Goal: Transaction & Acquisition: Download file/media

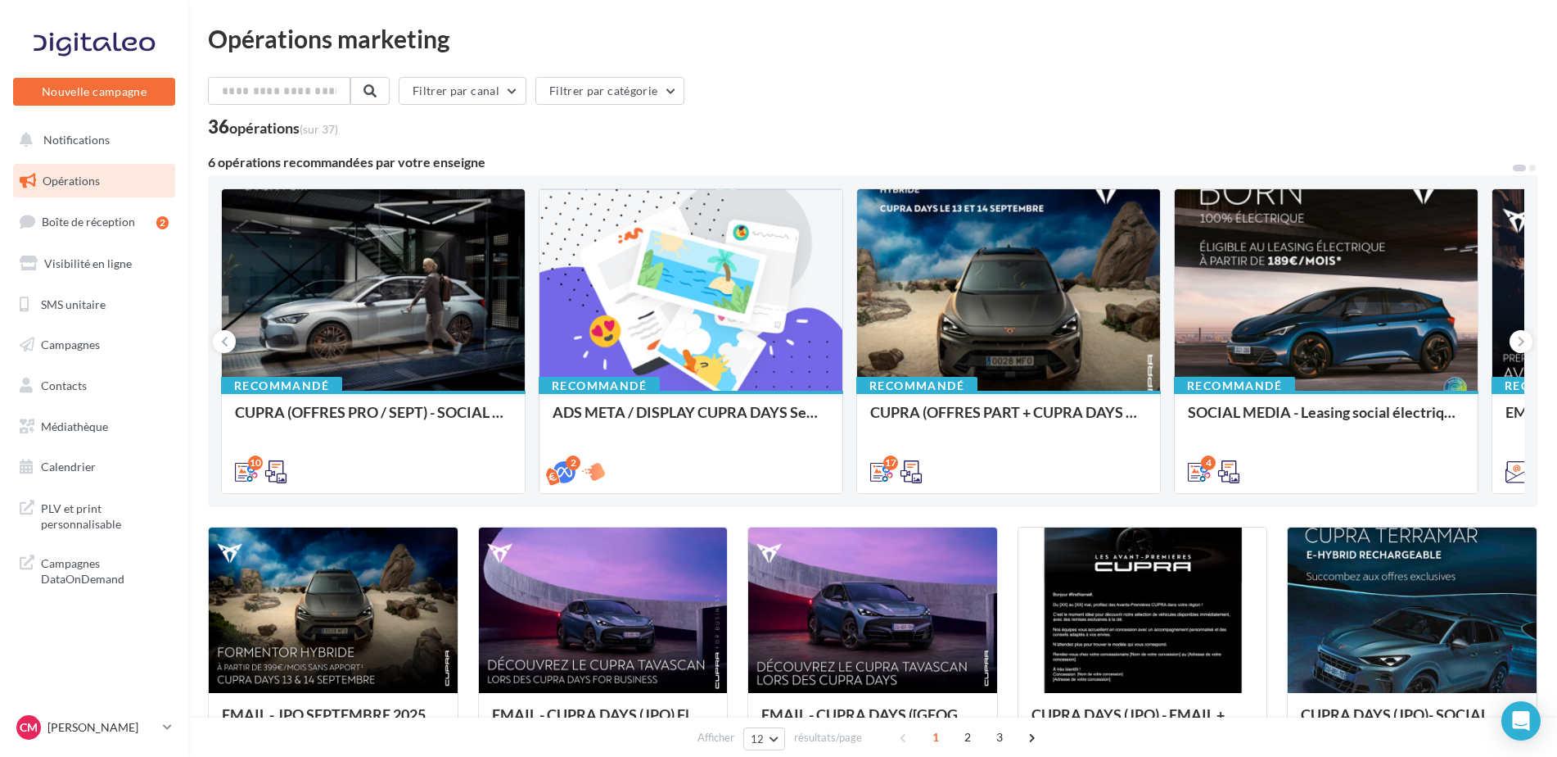
click at [77, 408] on ul "Opérations Boîte de réception 2 Visibilité en ligne SMS unitaire Campagnes Cont…" at bounding box center [94, 323] width 175 height 333
click at [74, 417] on link "Médiathèque" at bounding box center [94, 426] width 169 height 34
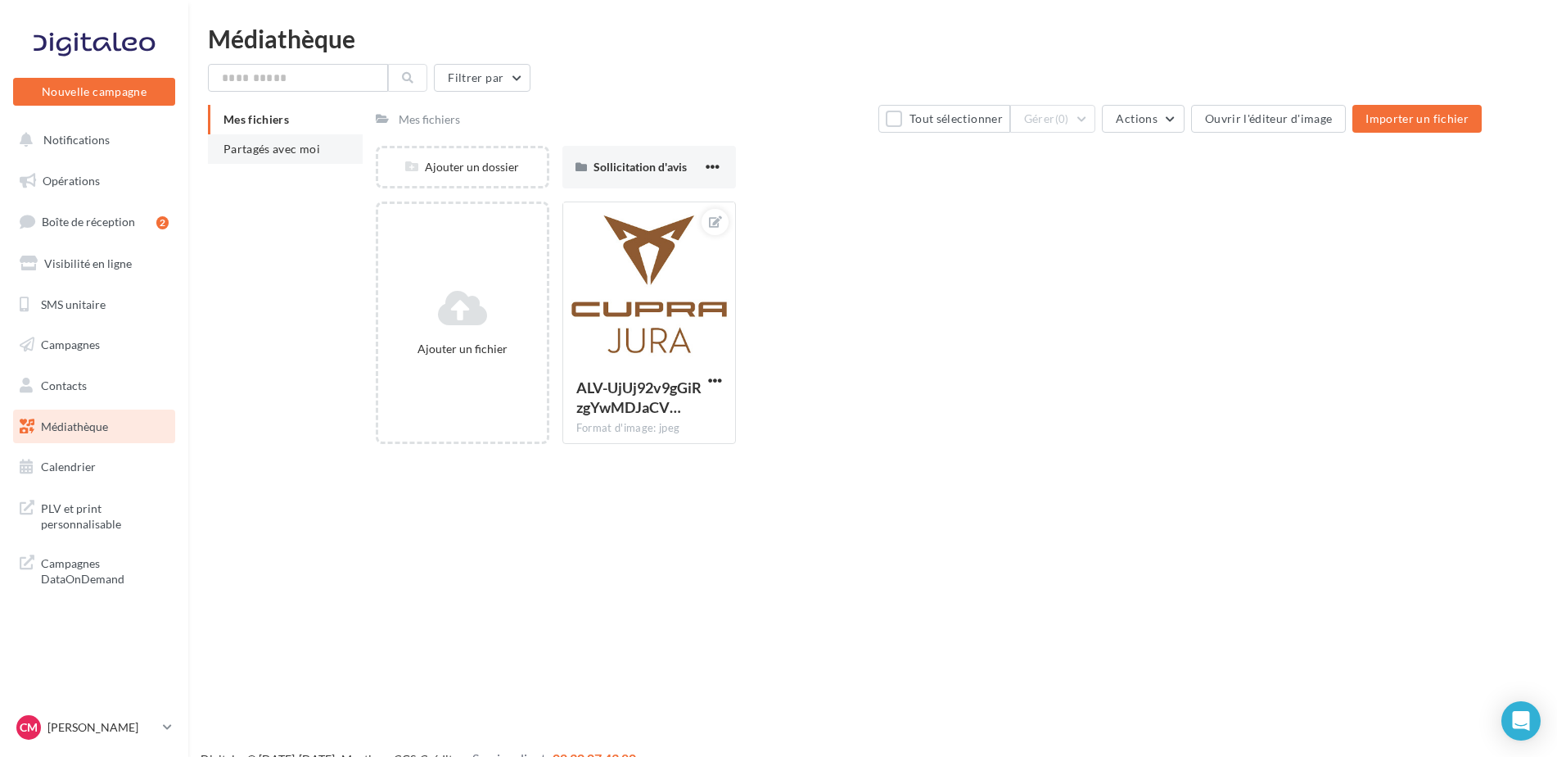
click at [234, 157] on li "Partagés avec moi" at bounding box center [285, 148] width 155 height 29
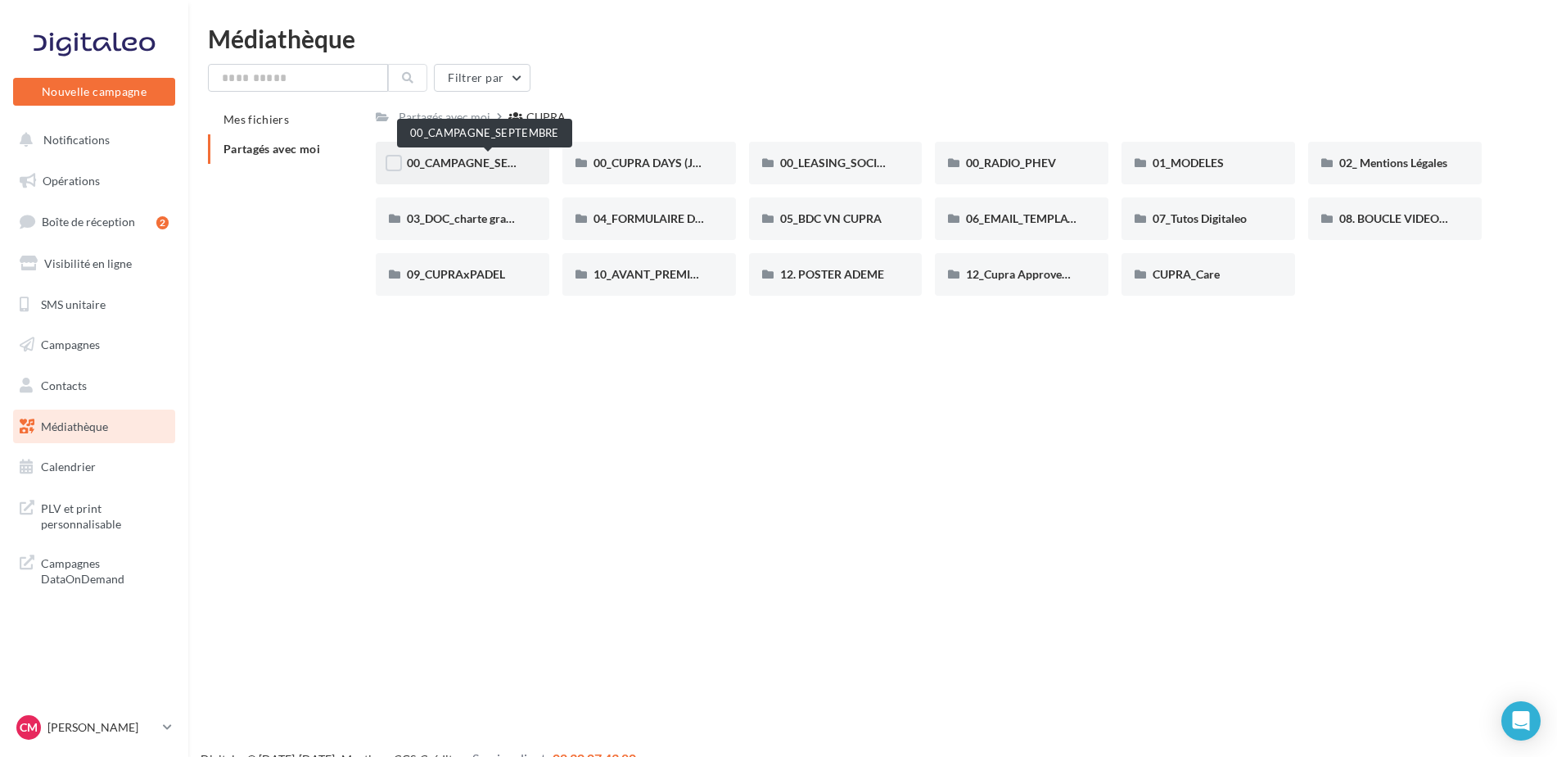
click at [490, 159] on span "00_CAMPAGNE_SEPTEMBRE" at bounding box center [483, 163] width 153 height 14
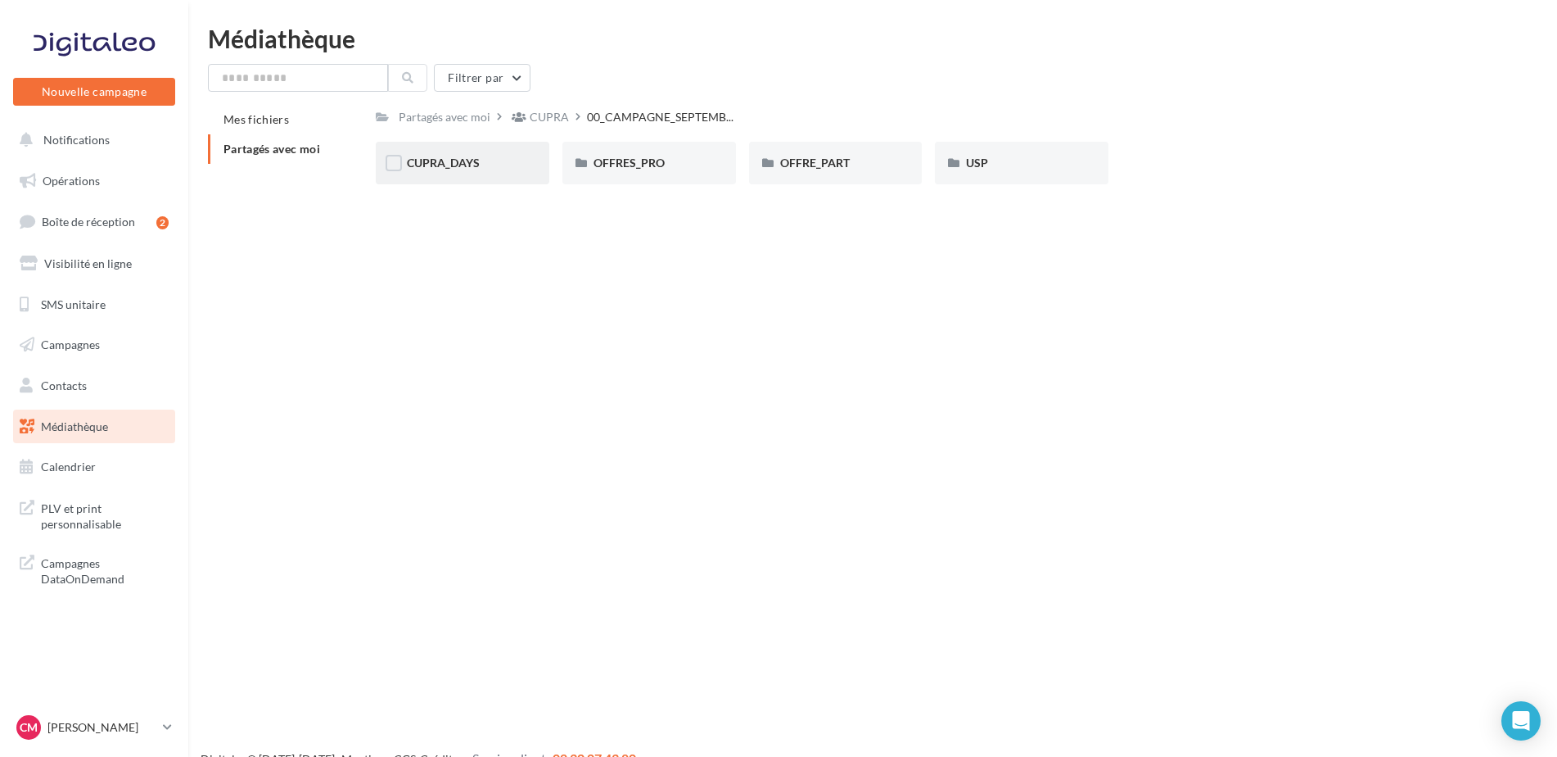
click at [428, 151] on div "CUPRA_DAYS" at bounding box center [463, 163] width 174 height 43
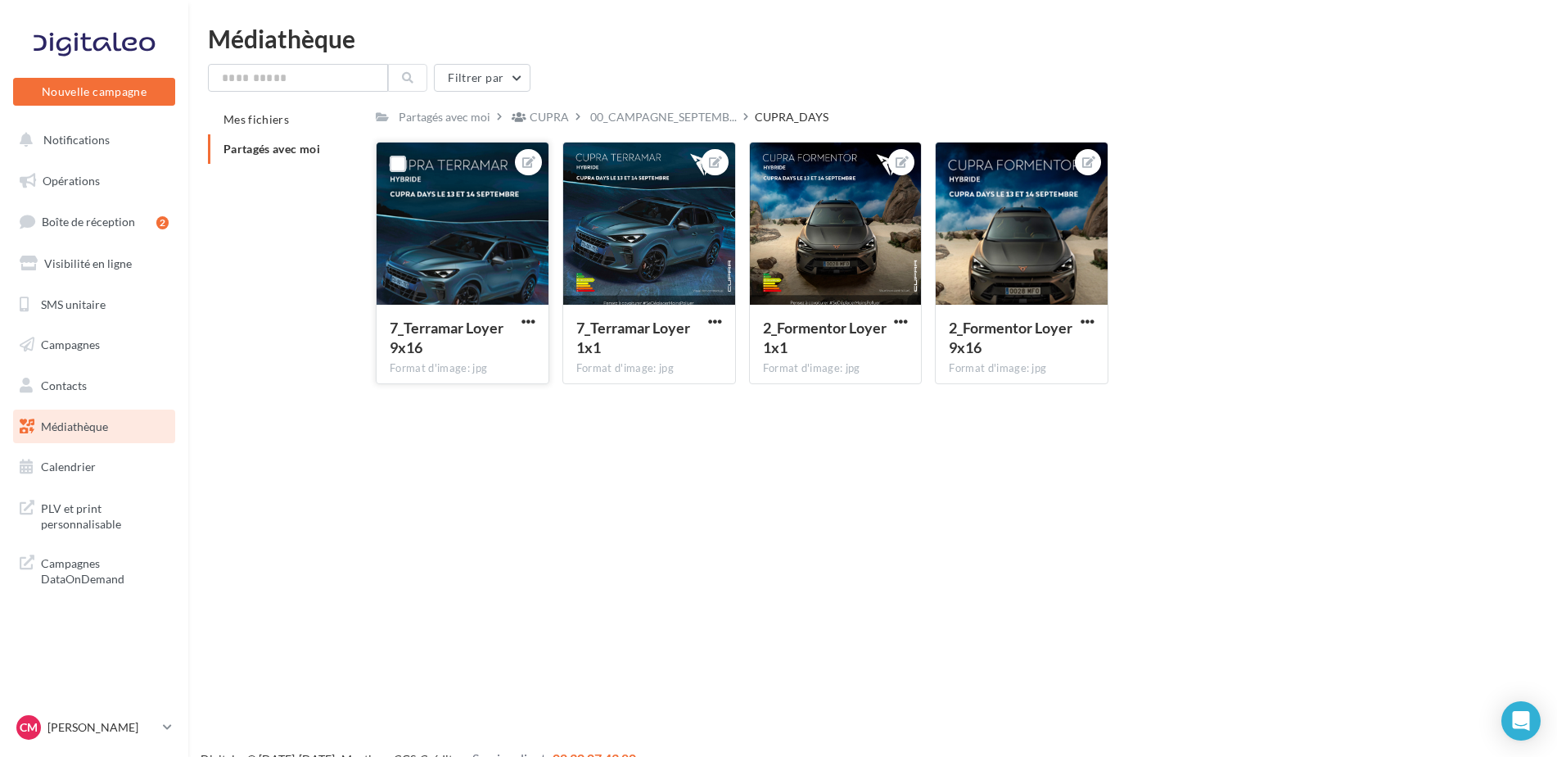
click at [540, 316] on div "7_Terramar [PERSON_NAME] 9x16 Format d'image: jpg" at bounding box center [463, 343] width 172 height 77
click at [530, 316] on span "button" at bounding box center [529, 321] width 14 height 14
click at [480, 404] on button "Télécharger" at bounding box center [452, 396] width 173 height 43
click at [721, 319] on span "button" at bounding box center [715, 321] width 14 height 14
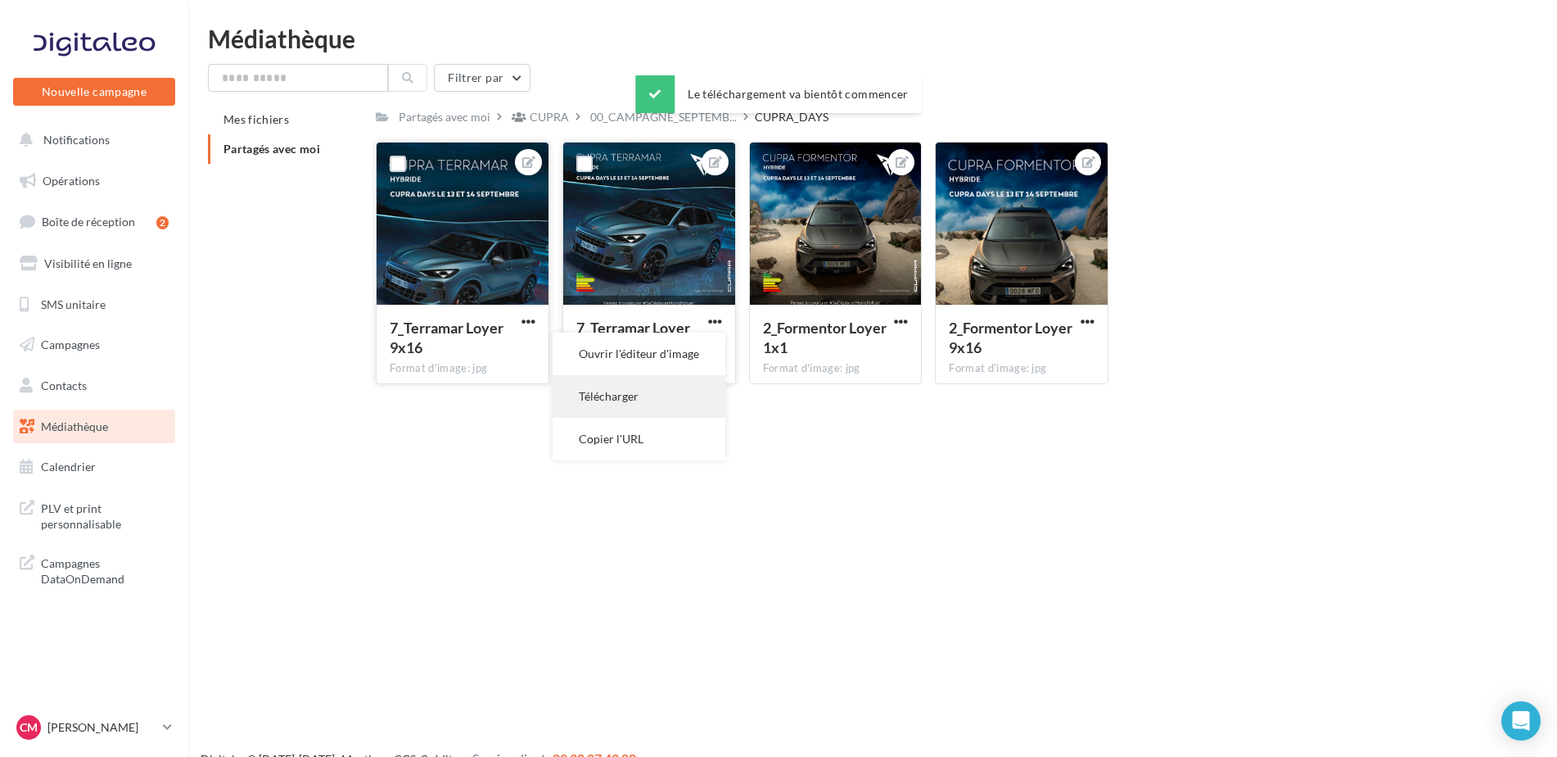
click at [681, 389] on button "Télécharger" at bounding box center [639, 396] width 173 height 43
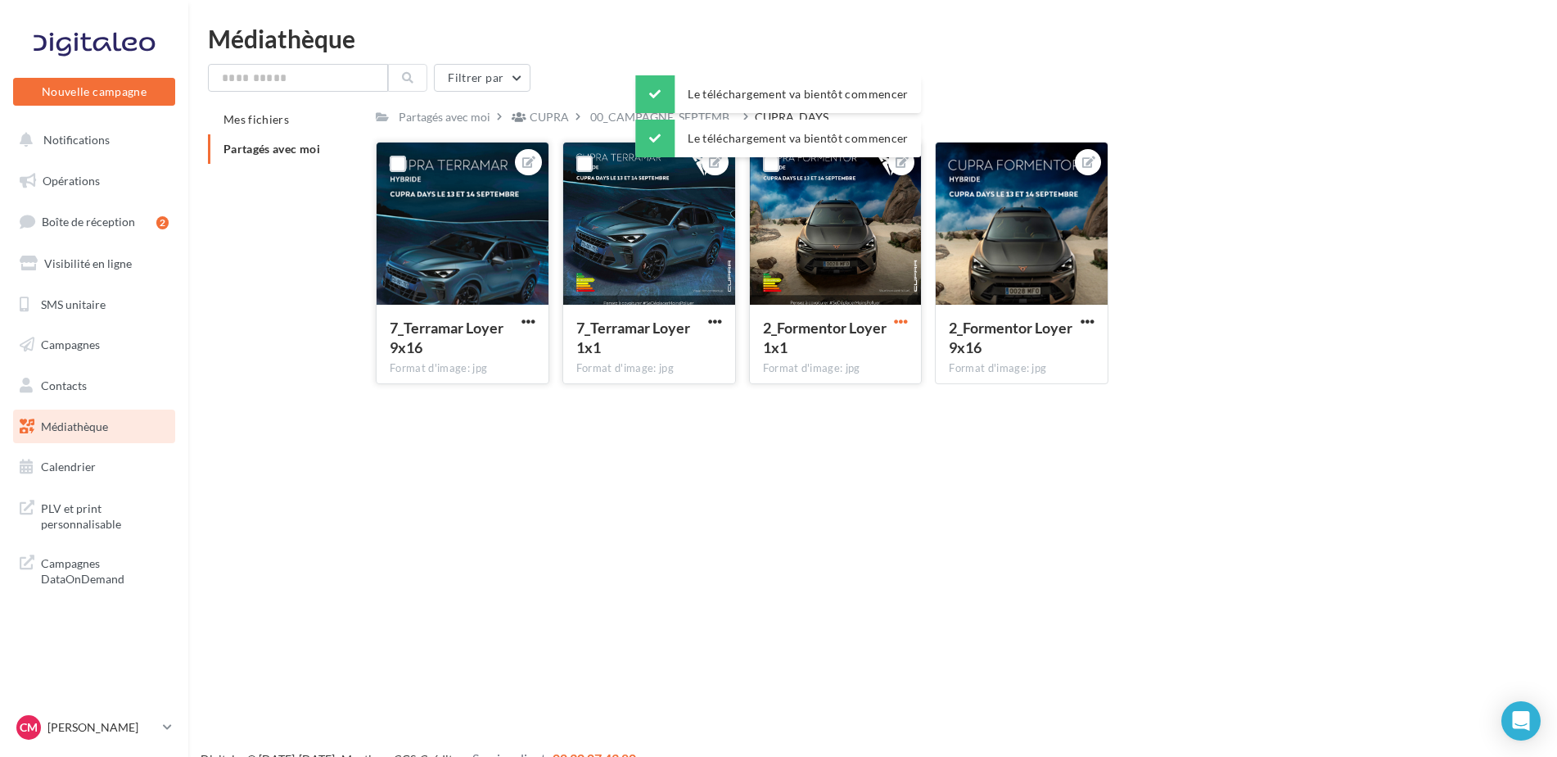
click at [905, 323] on span "button" at bounding box center [901, 321] width 14 height 14
click at [847, 401] on button "Télécharger" at bounding box center [825, 396] width 173 height 43
click at [1088, 320] on span "button" at bounding box center [1088, 321] width 14 height 14
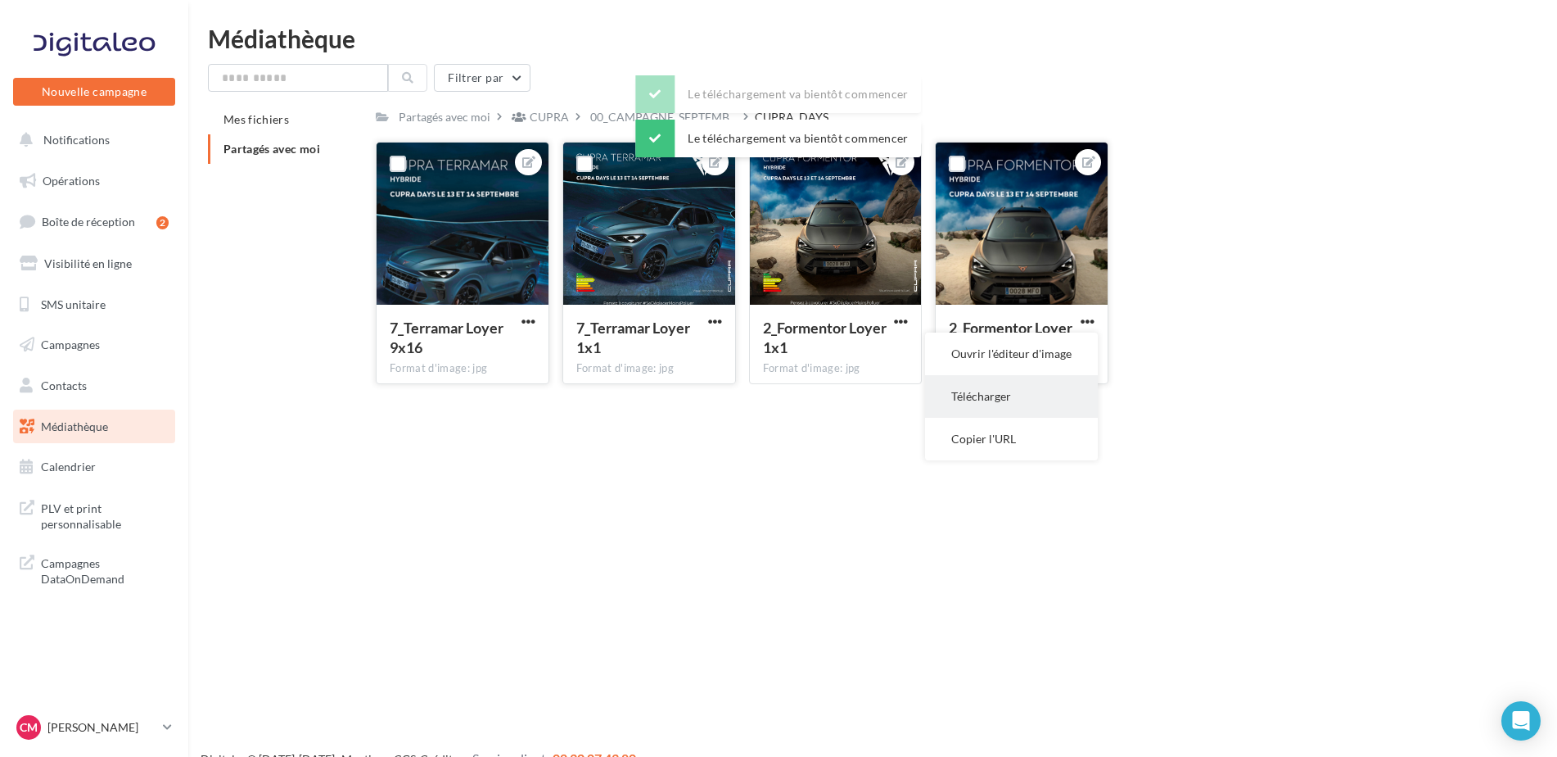
click at [1020, 391] on button "Télécharger" at bounding box center [1011, 396] width 173 height 43
click at [97, 714] on link "CM [PERSON_NAME] MARILLER cupra-[PERSON_NAME]" at bounding box center [94, 727] width 162 height 31
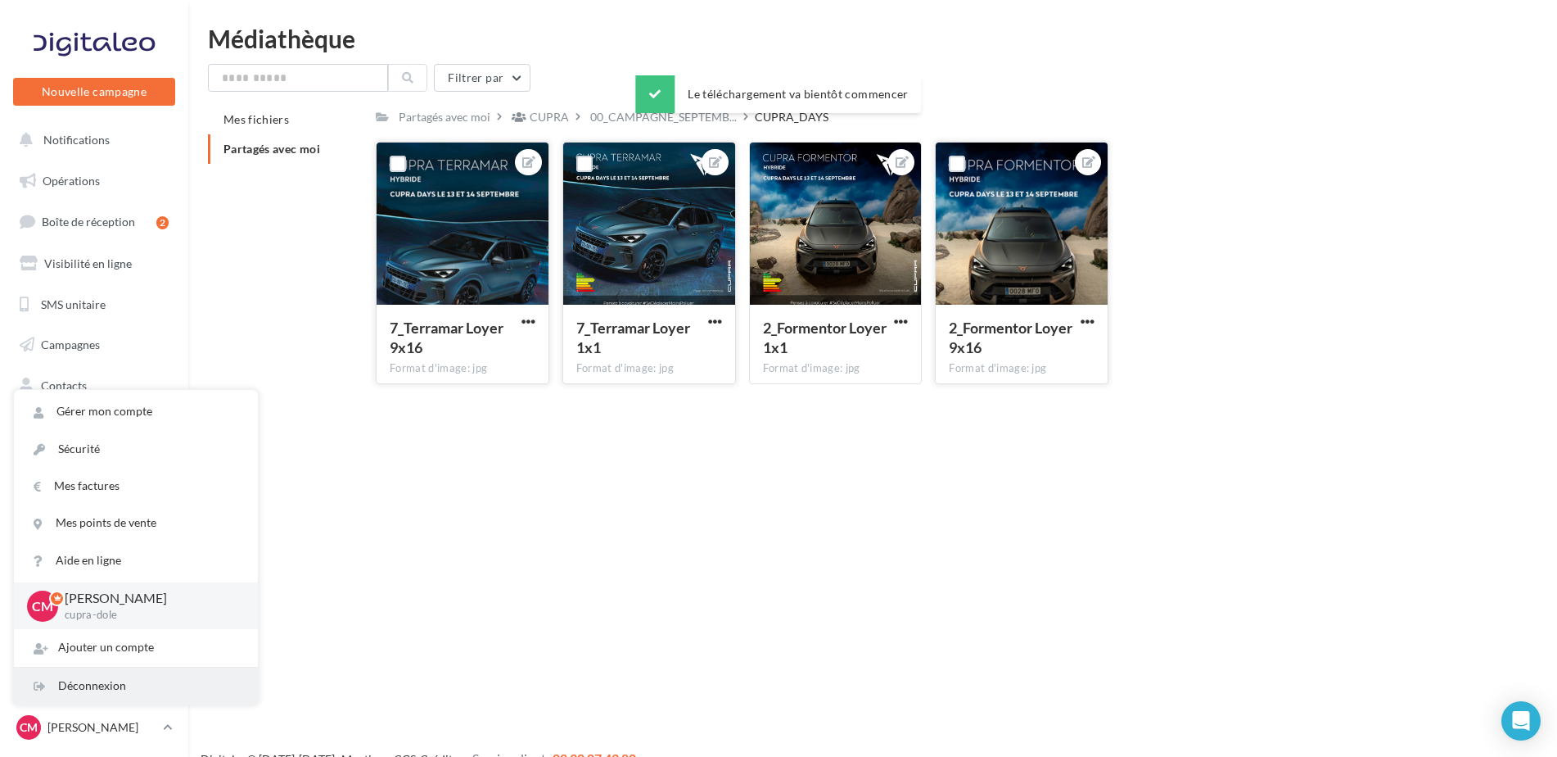
click at [131, 698] on div "Déconnexion" at bounding box center [136, 685] width 244 height 37
